Goal: Check status: Check status

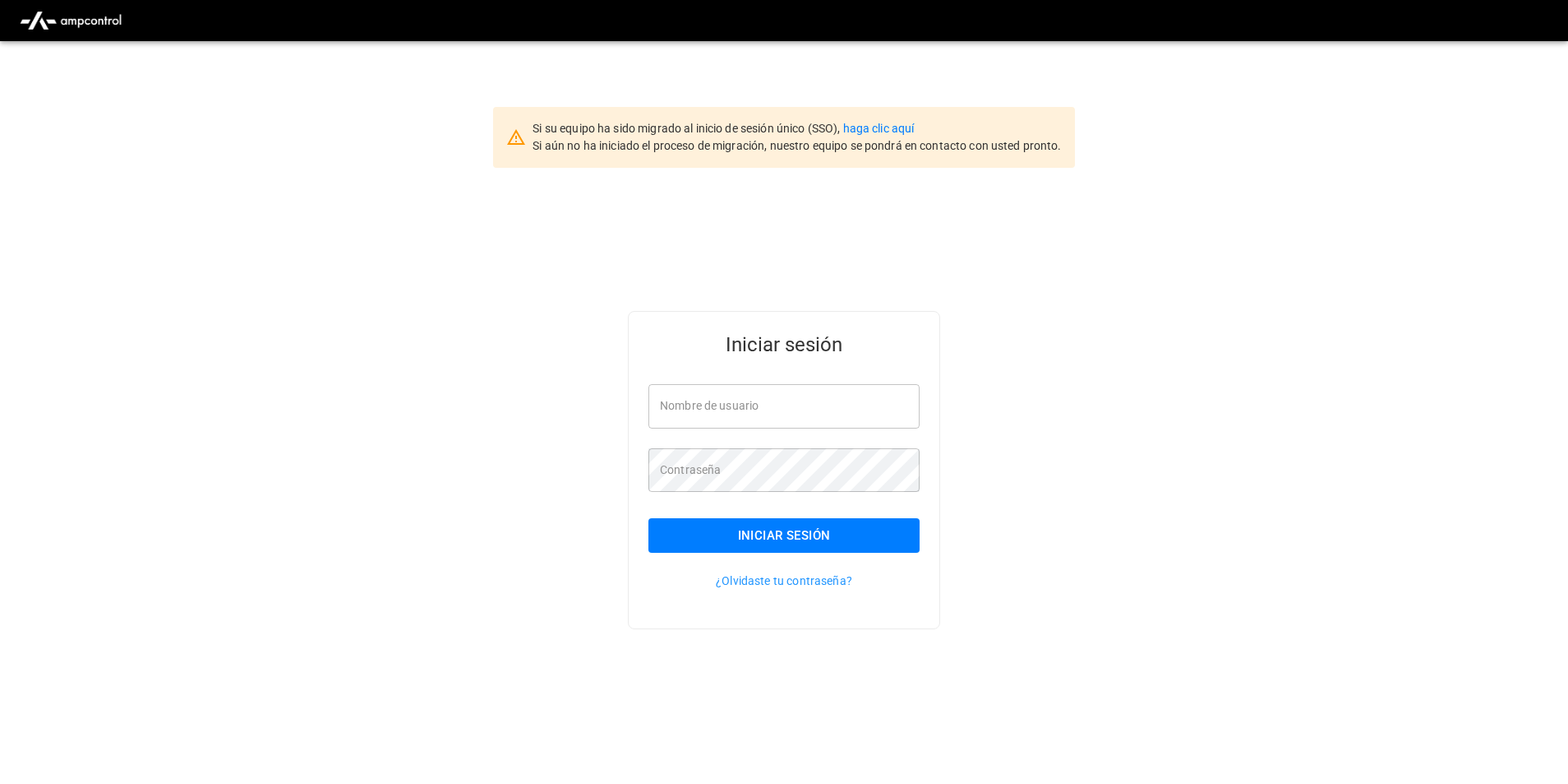
type input "**********"
click at [809, 542] on button "Iniciar sesión" at bounding box center [784, 535] width 271 height 35
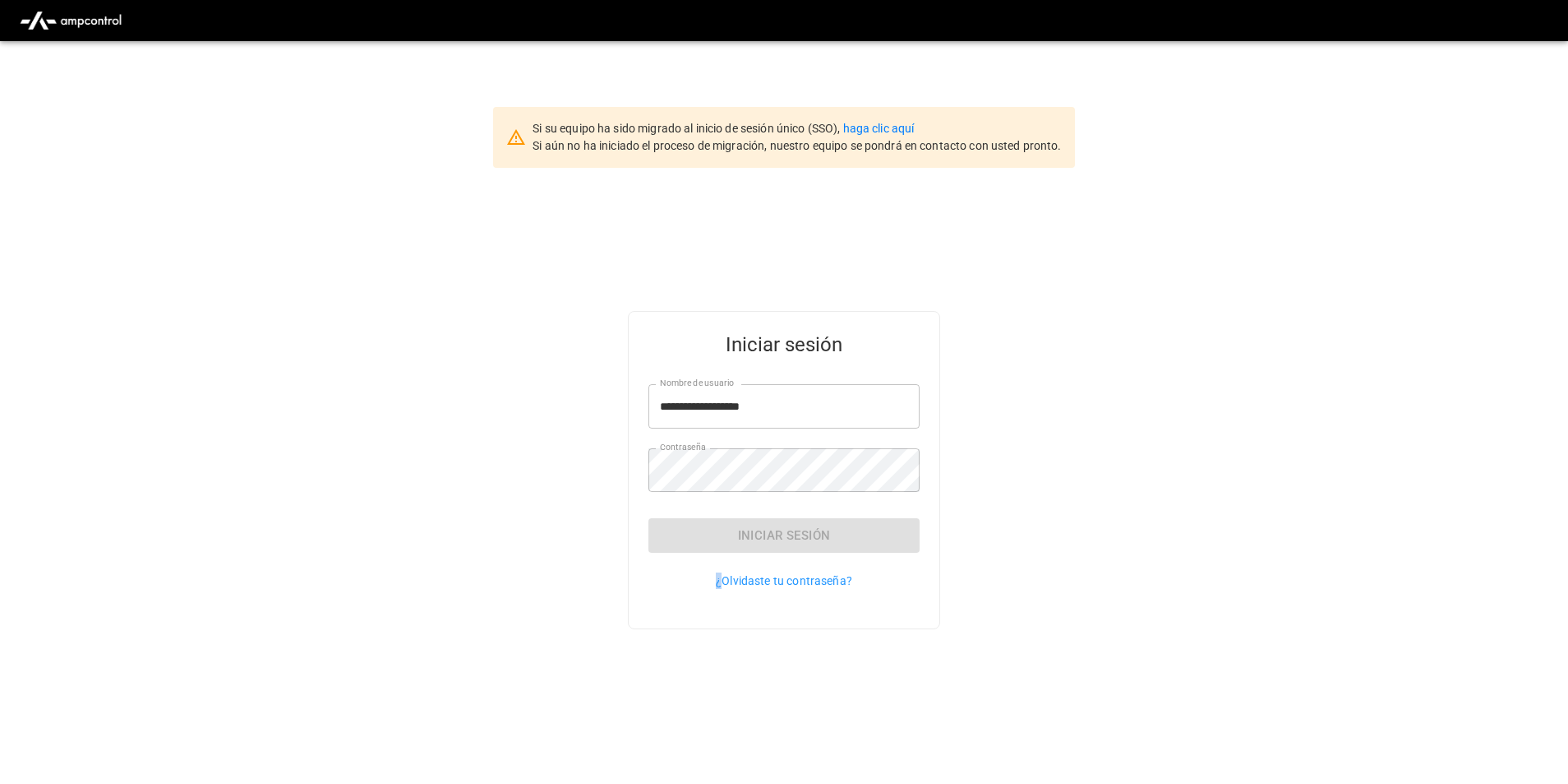
click at [809, 542] on div "Iniciar sesión" at bounding box center [784, 535] width 271 height 35
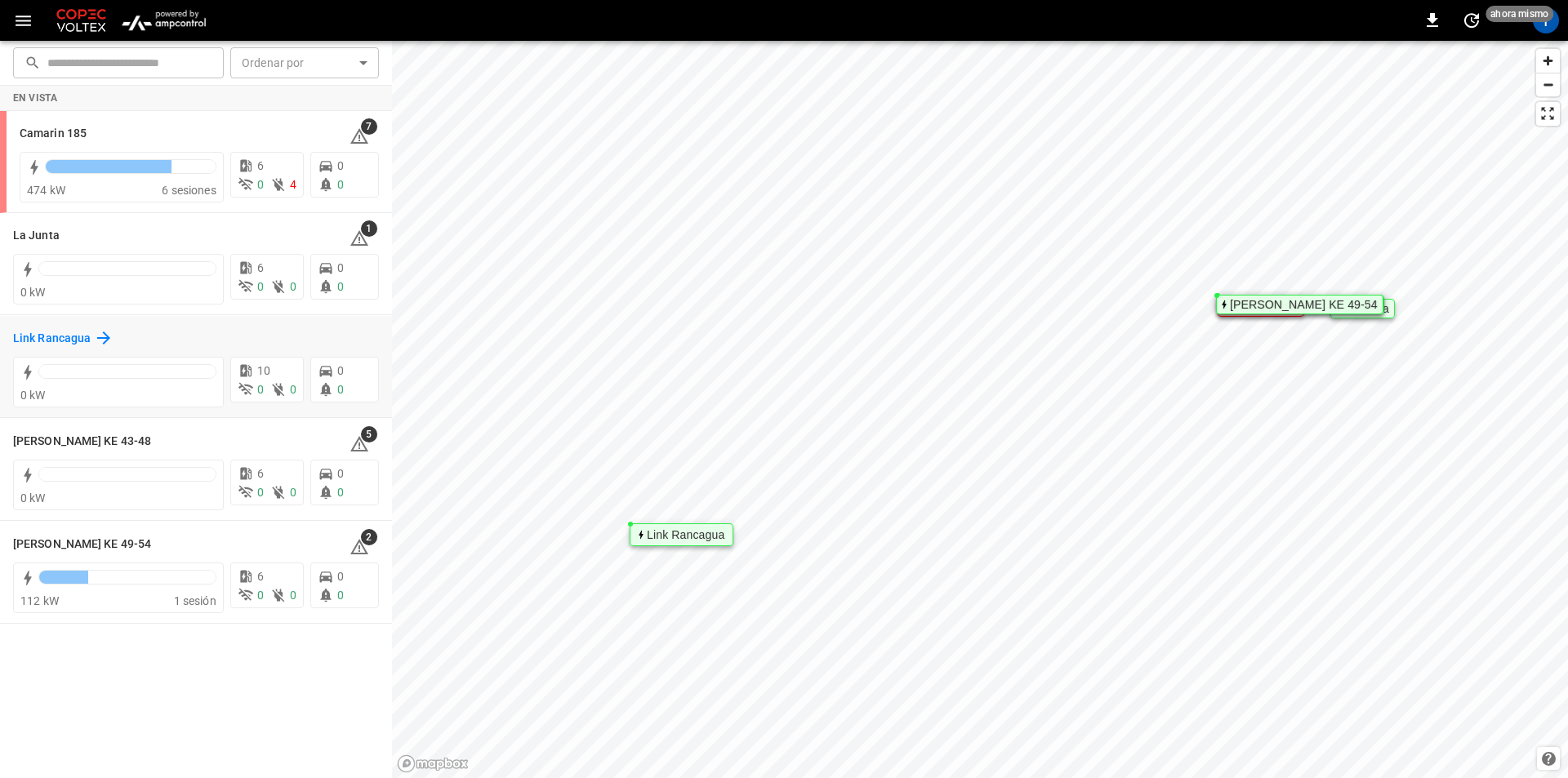
click at [47, 337] on h6 "Link Rancagua" at bounding box center [52, 338] width 78 height 18
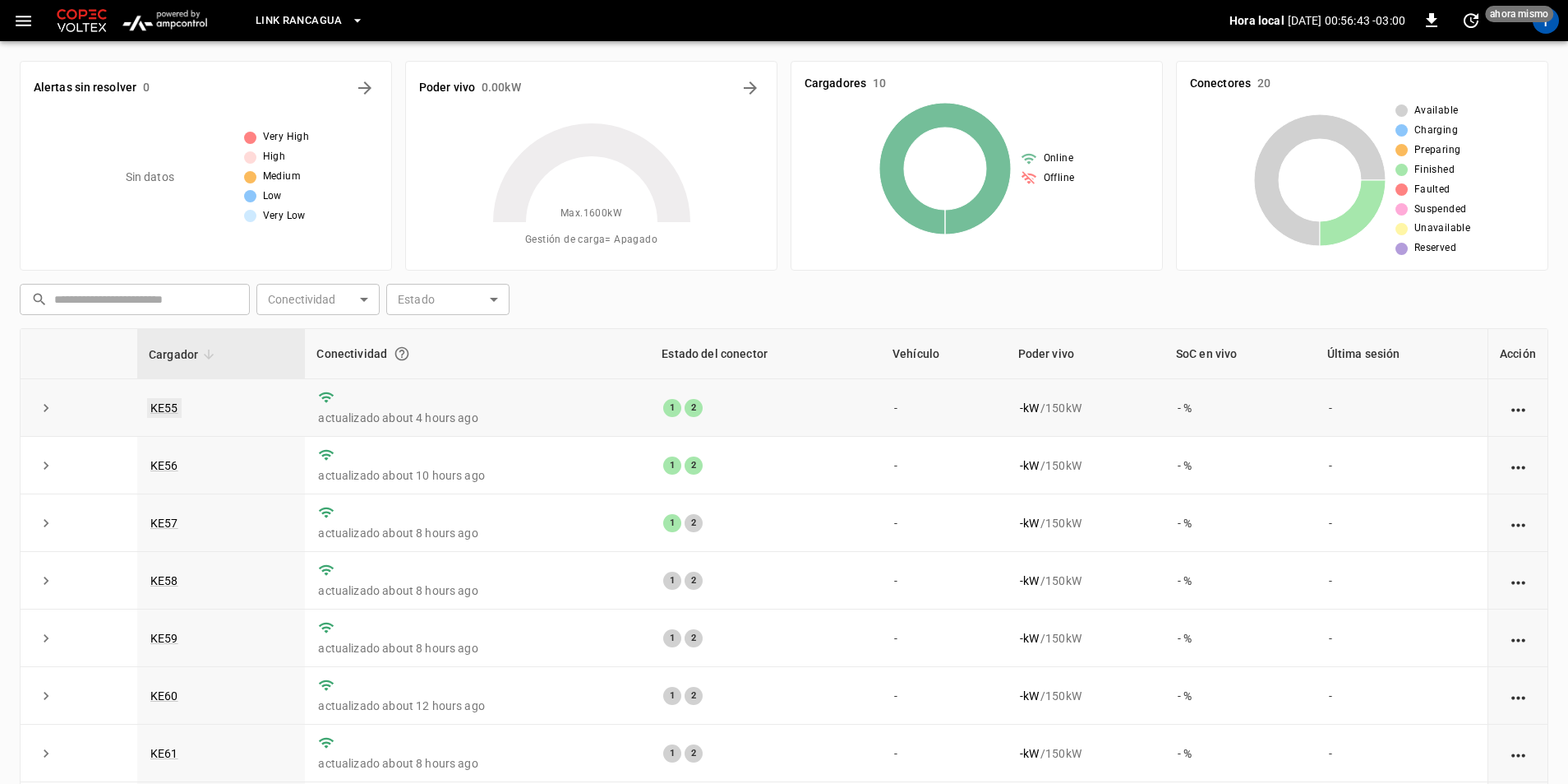
click at [165, 409] on link "KE55" at bounding box center [164, 408] width 35 height 20
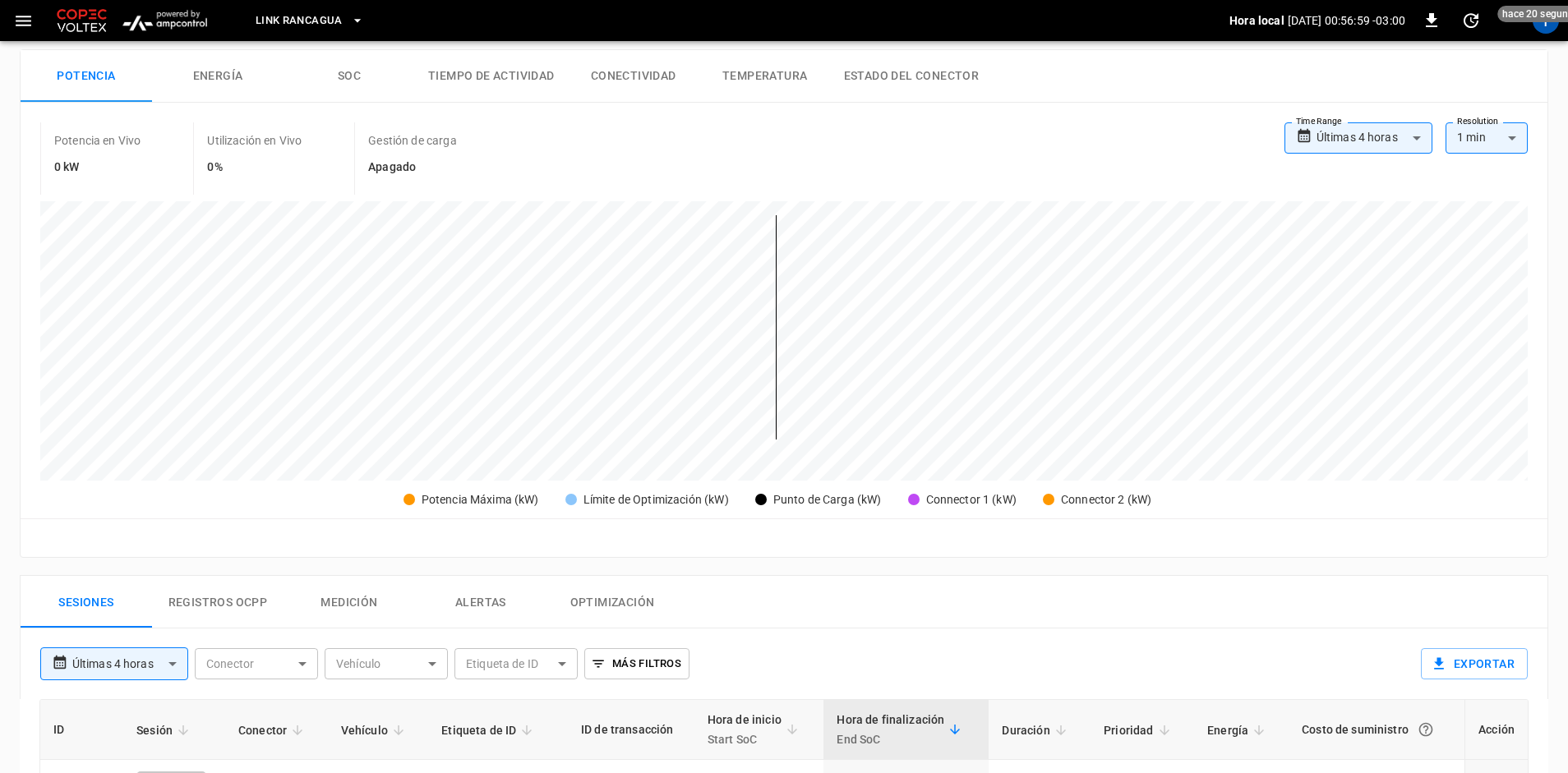
scroll to position [247, 0]
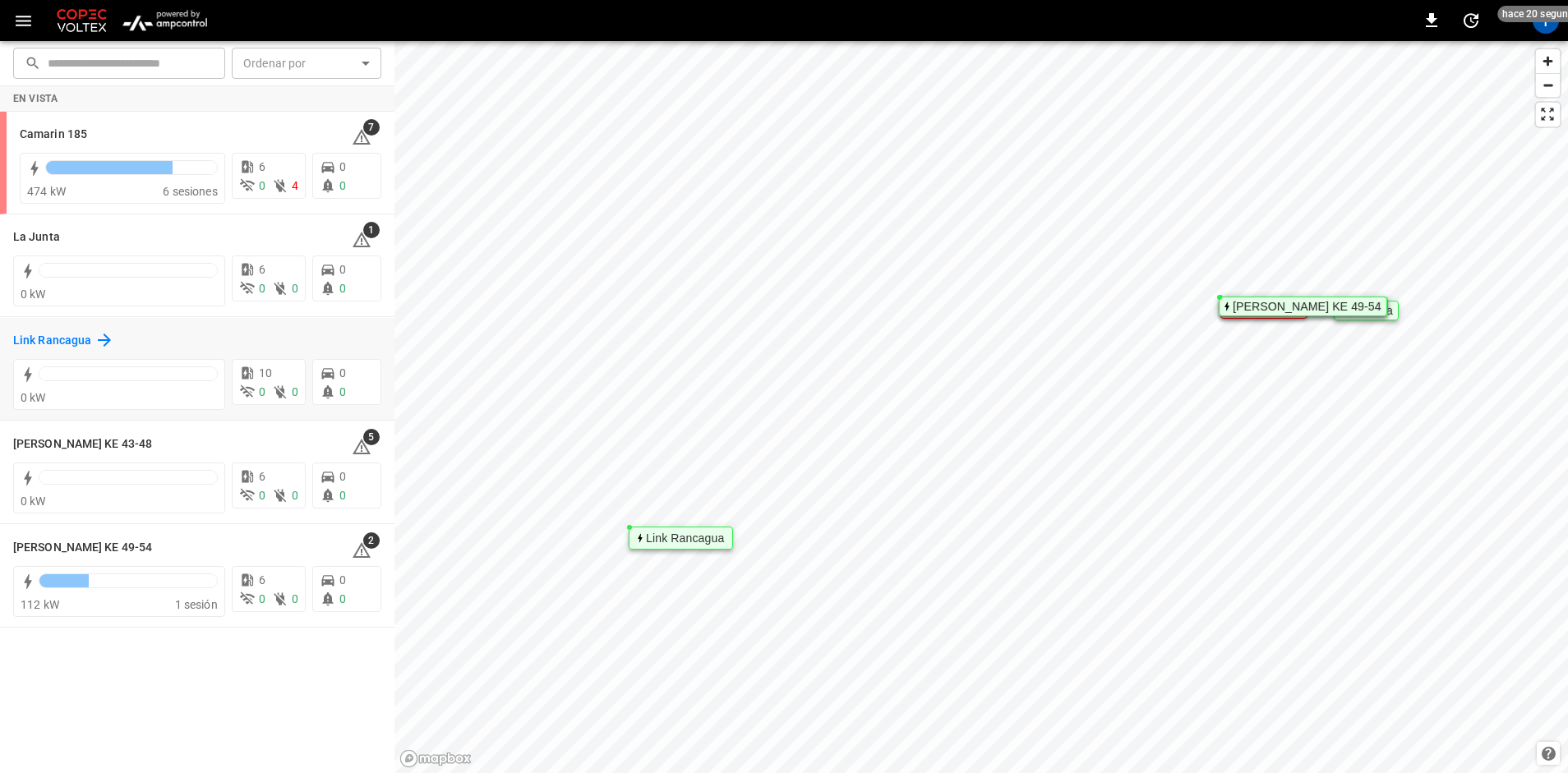
click at [49, 333] on h6 "Link Rancagua" at bounding box center [52, 340] width 78 height 18
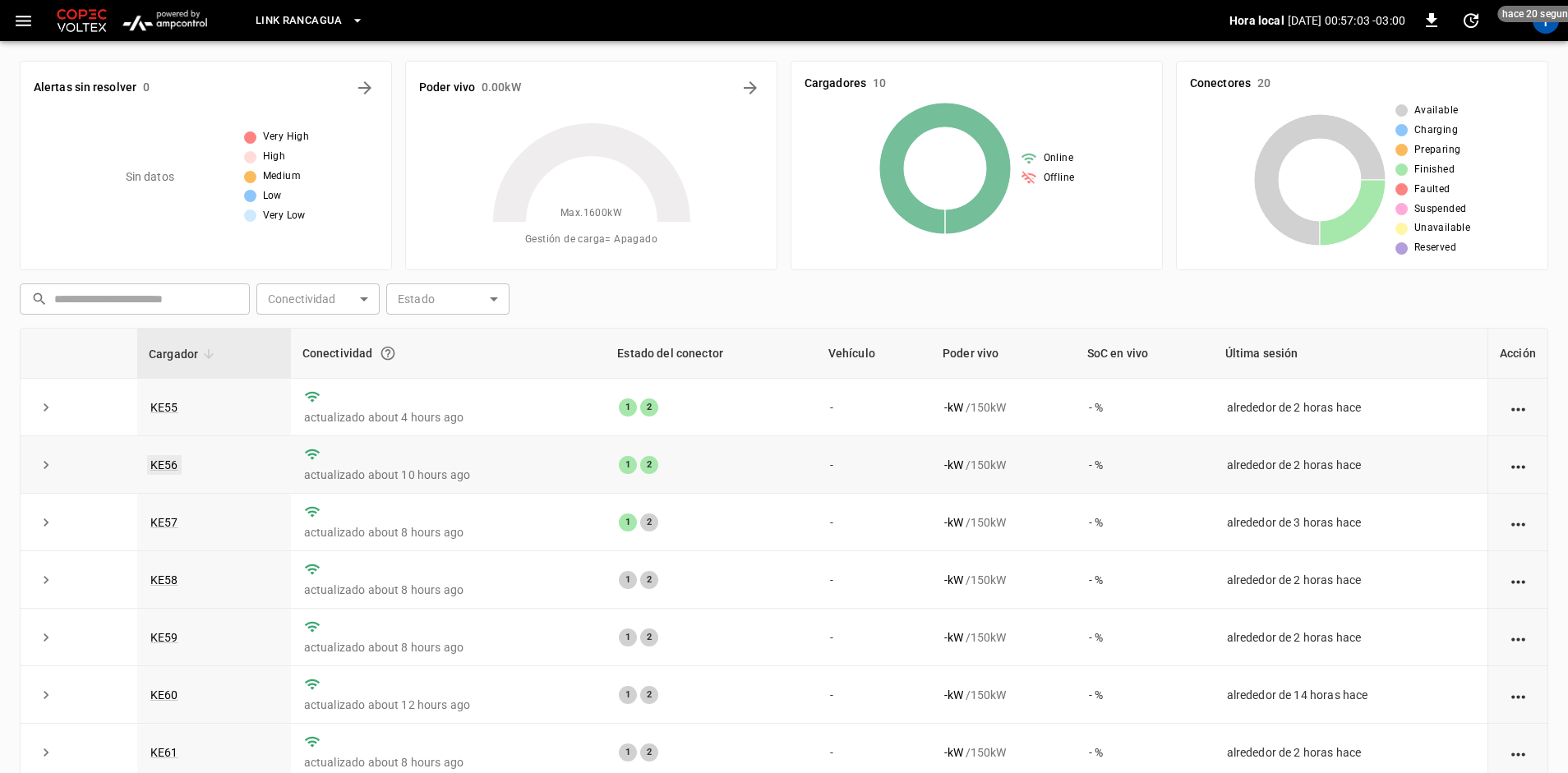
click at [171, 465] on link "KE56" at bounding box center [164, 465] width 35 height 20
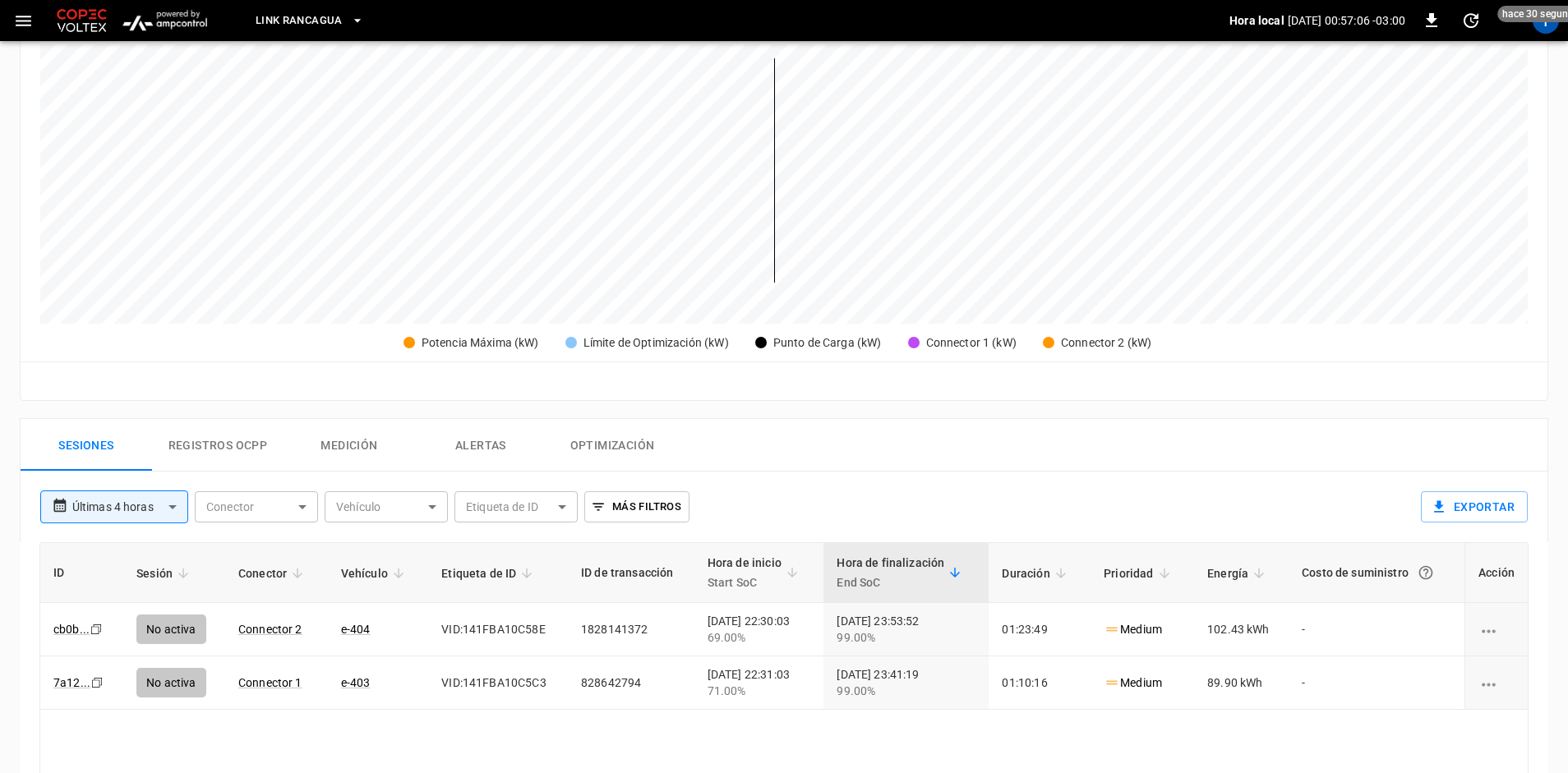
scroll to position [493, 0]
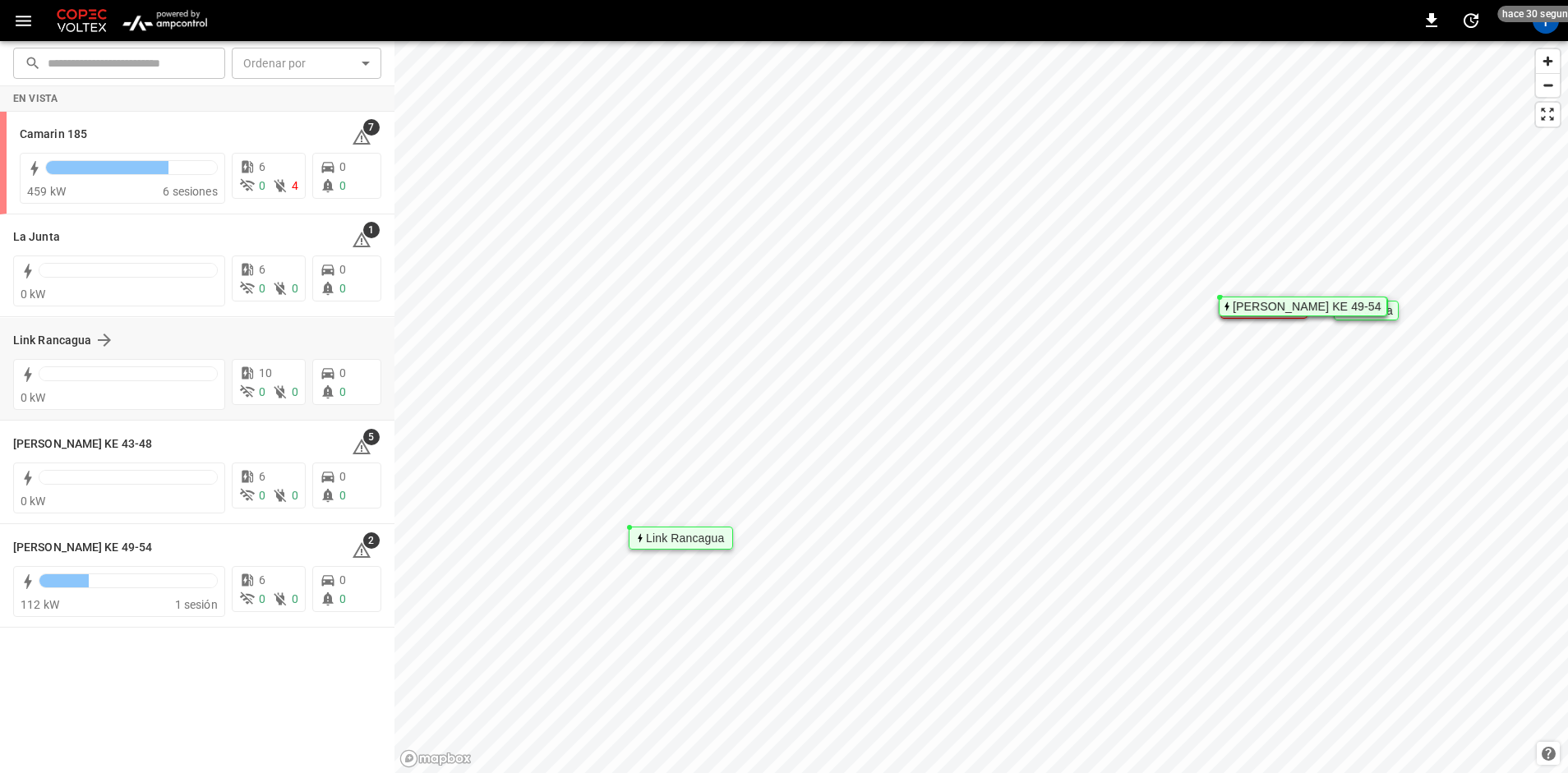
click at [49, 327] on div "Link Rancagua" at bounding box center [197, 340] width 368 height 31
click at [52, 340] on h6 "Link Rancagua" at bounding box center [52, 340] width 78 height 18
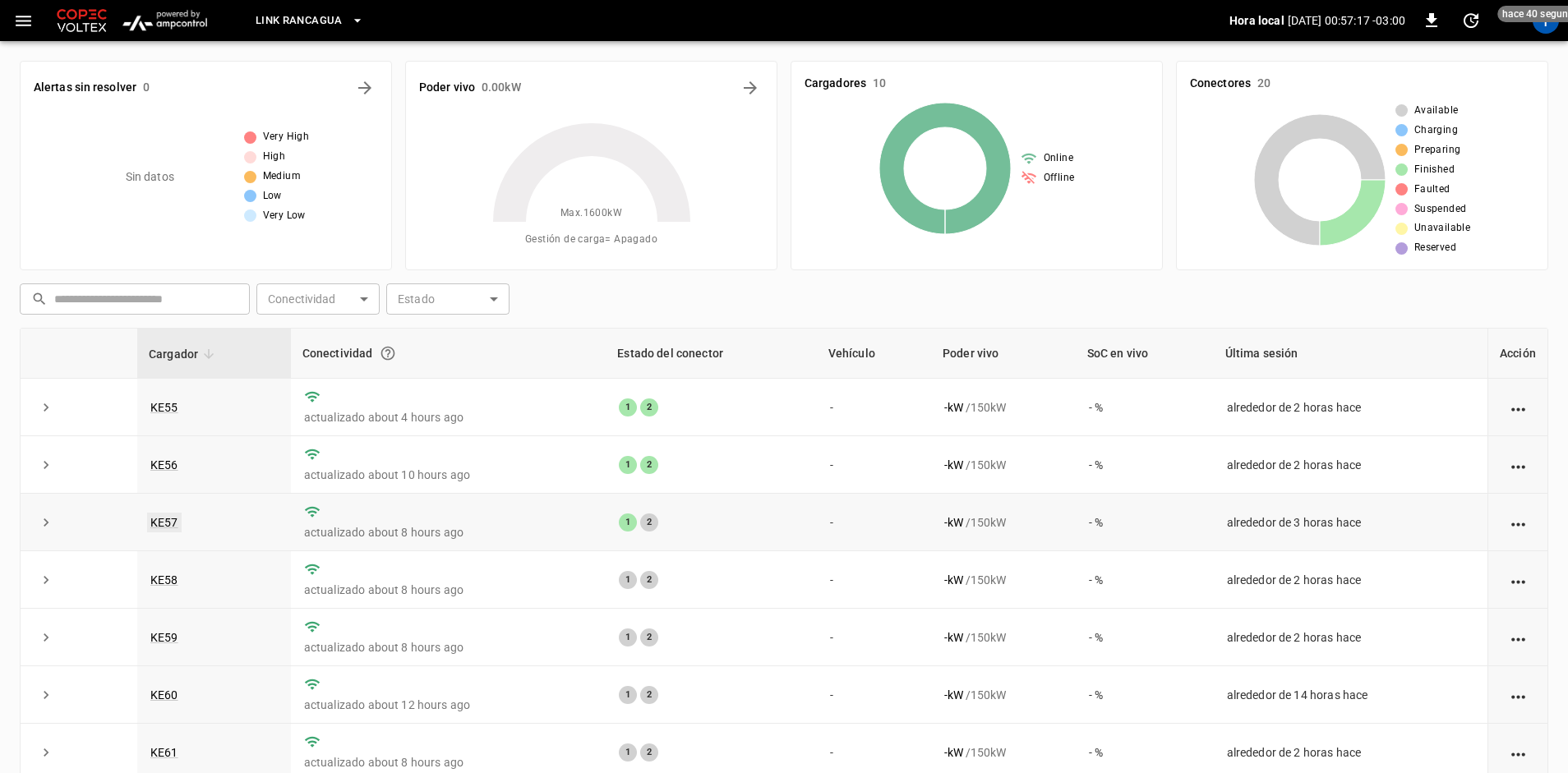
click at [154, 522] on link "KE57" at bounding box center [164, 522] width 35 height 20
